Goal: Task Accomplishment & Management: Manage account settings

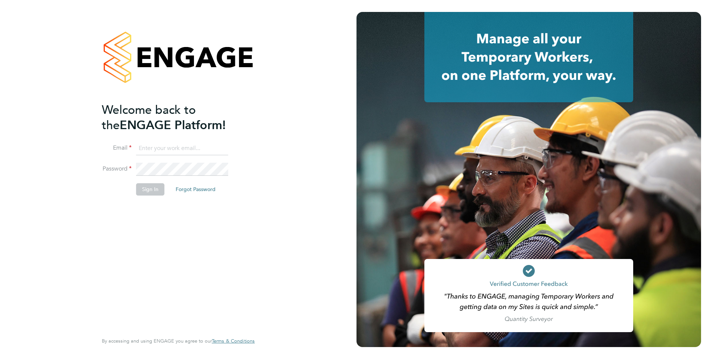
type input "jfeatherstone@protocol.co.uk"
click at [145, 189] on button "Sign In" at bounding box center [150, 189] width 28 height 12
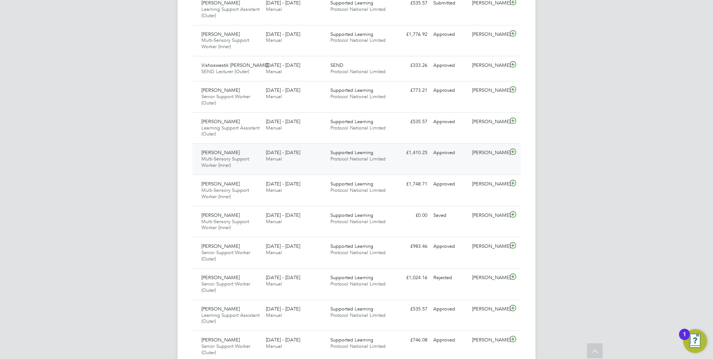
click at [512, 149] on icon at bounding box center [512, 152] width 9 height 6
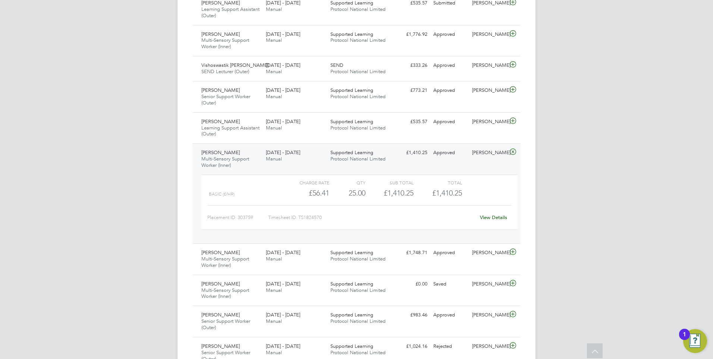
click at [492, 219] on link "View Details" at bounding box center [493, 217] width 27 height 6
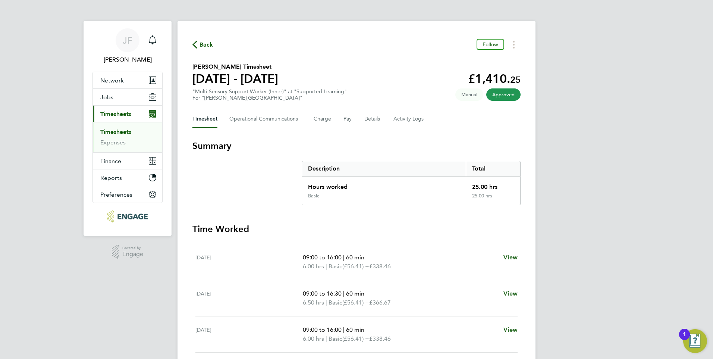
click at [207, 45] on span "Back" at bounding box center [207, 44] width 14 height 9
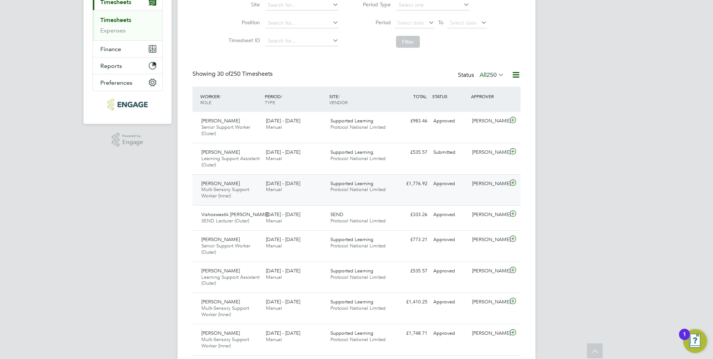
click at [515, 183] on icon at bounding box center [512, 183] width 9 height 6
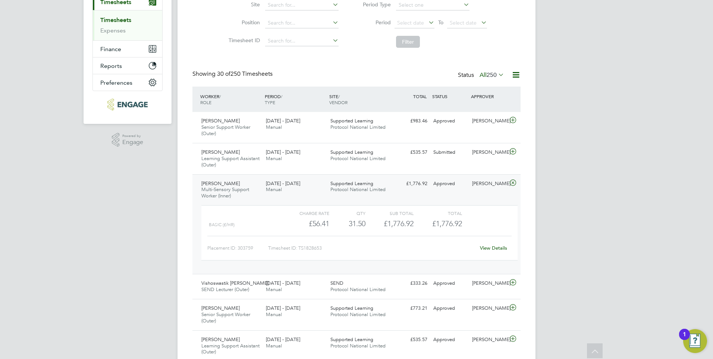
click at [491, 247] on link "View Details" at bounding box center [493, 248] width 27 height 6
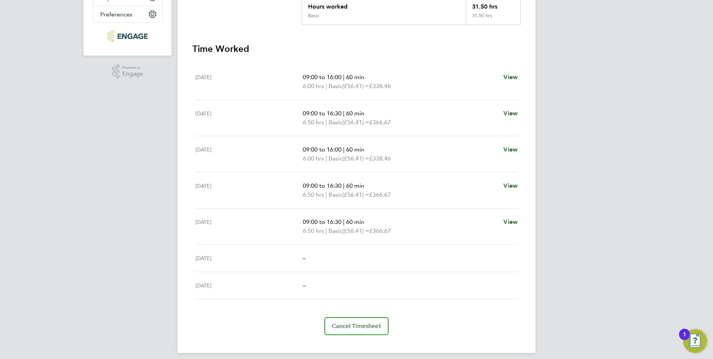
scroll to position [37, 0]
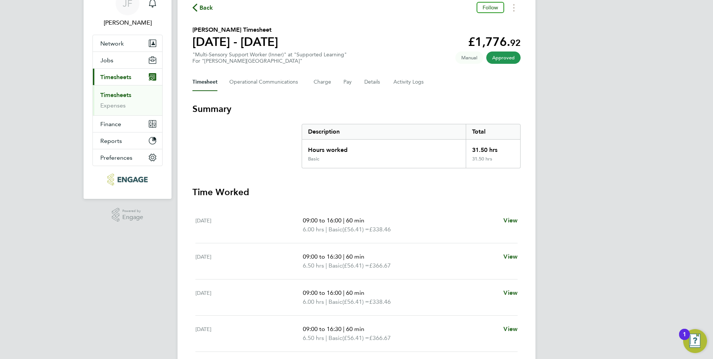
click at [203, 7] on span "Back" at bounding box center [207, 7] width 14 height 9
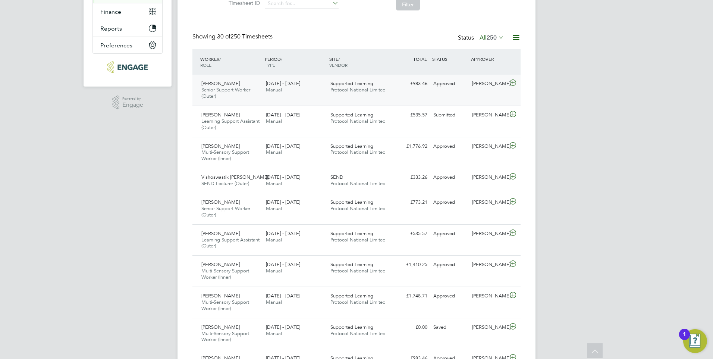
click at [513, 81] on icon at bounding box center [512, 83] width 9 height 6
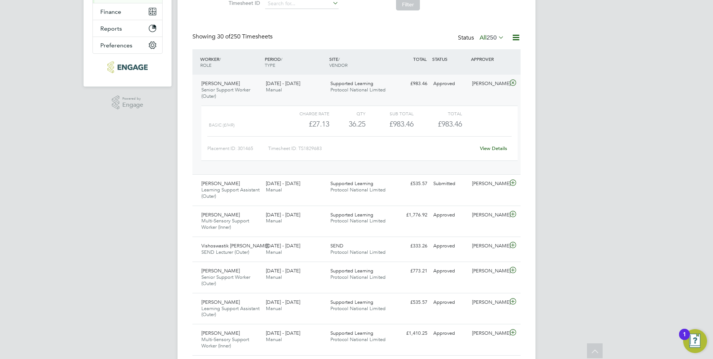
click at [493, 152] on div "View Details" at bounding box center [493, 148] width 37 height 12
click at [494, 147] on link "View Details" at bounding box center [493, 148] width 27 height 6
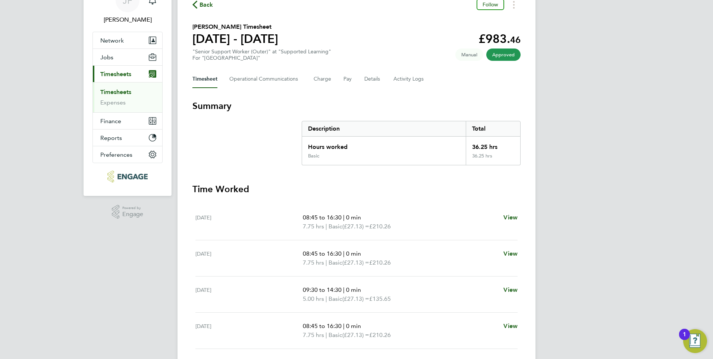
scroll to position [37, 0]
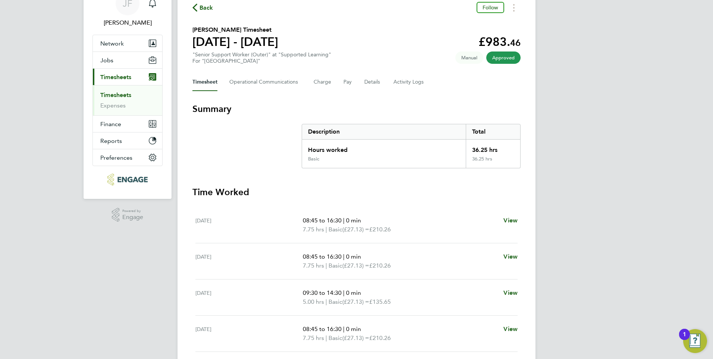
click at [206, 4] on span "Back" at bounding box center [207, 7] width 14 height 9
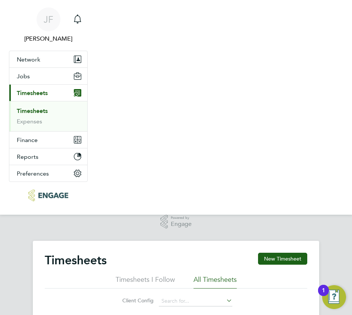
scroll to position [19, 51]
